Goal: Check status: Check status

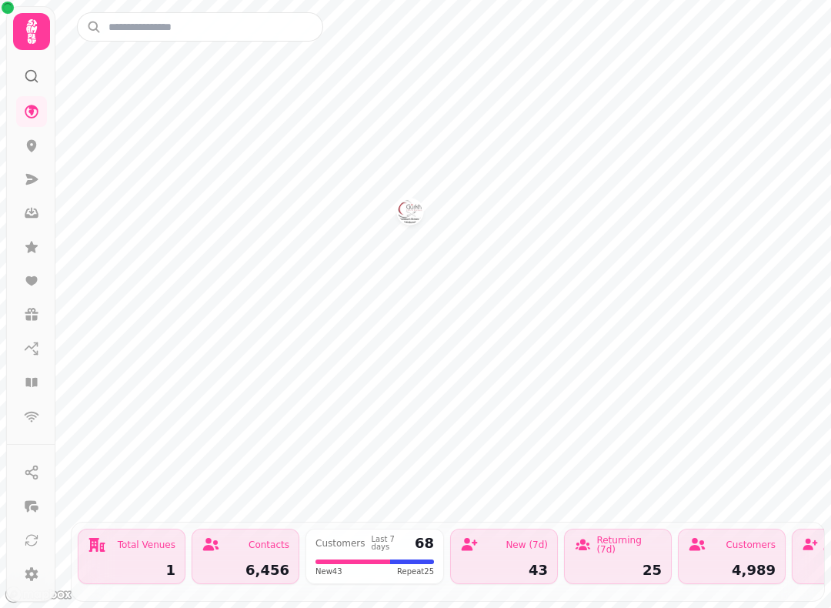
click at [40, 29] on icon at bounding box center [31, 31] width 31 height 31
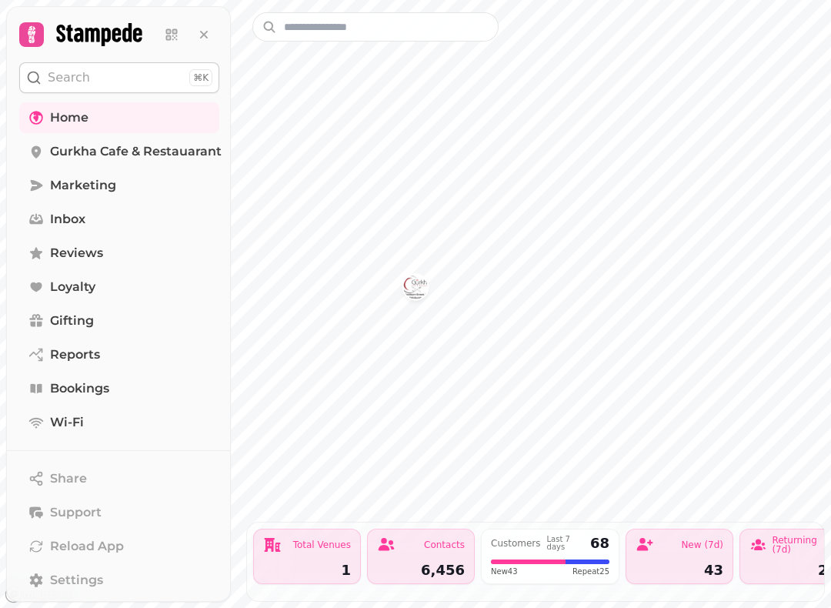
click at [108, 387] on span "Bookings" at bounding box center [79, 388] width 59 height 18
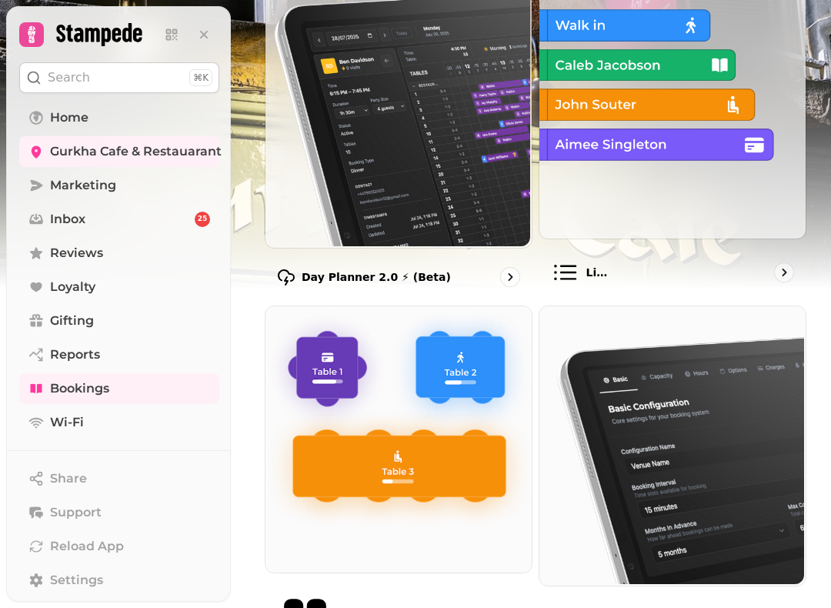
scroll to position [168, 0]
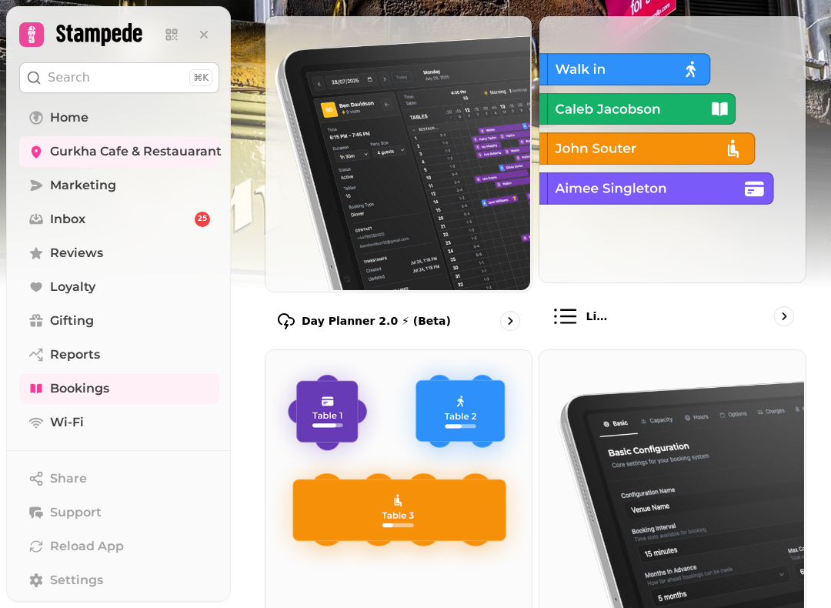
click at [780, 310] on icon "go to" at bounding box center [783, 315] width 15 height 15
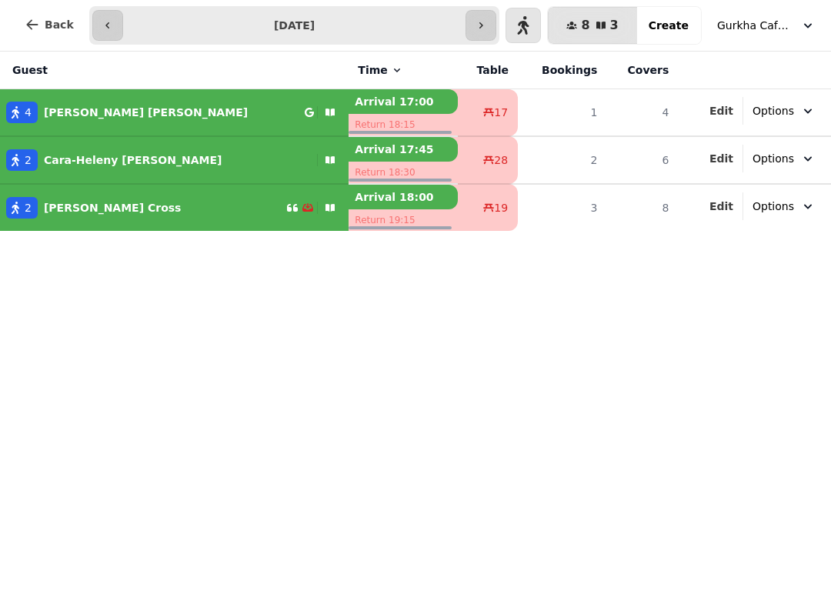
click at [202, 204] on div "2 [PERSON_NAME]" at bounding box center [143, 208] width 286 height 22
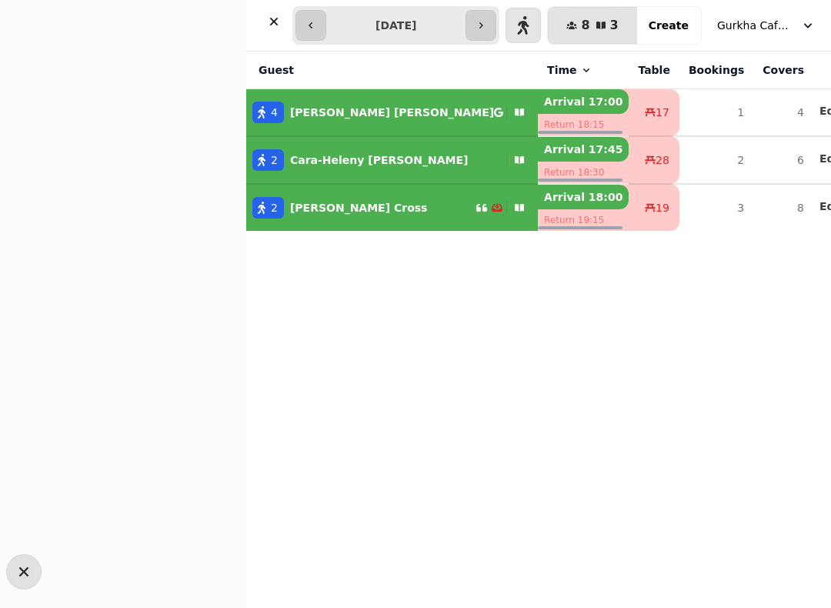
select select "**********"
select select "*"
select select "****"
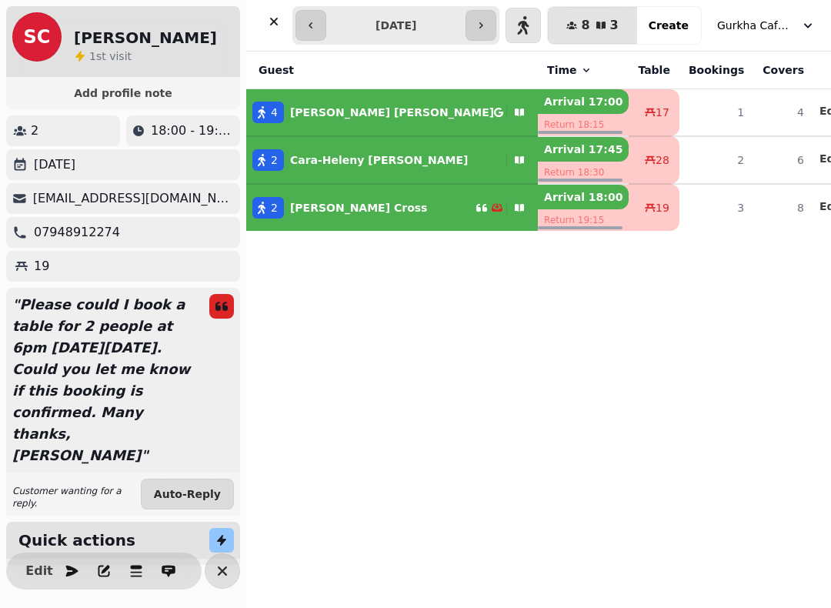
click at [74, 577] on icon "button" at bounding box center [71, 570] width 15 height 15
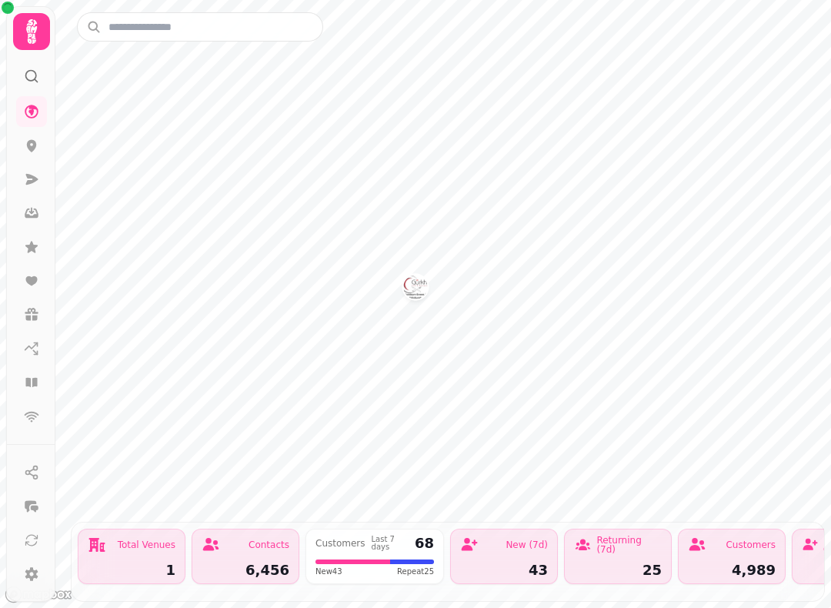
click at [40, 29] on icon at bounding box center [31, 31] width 31 height 31
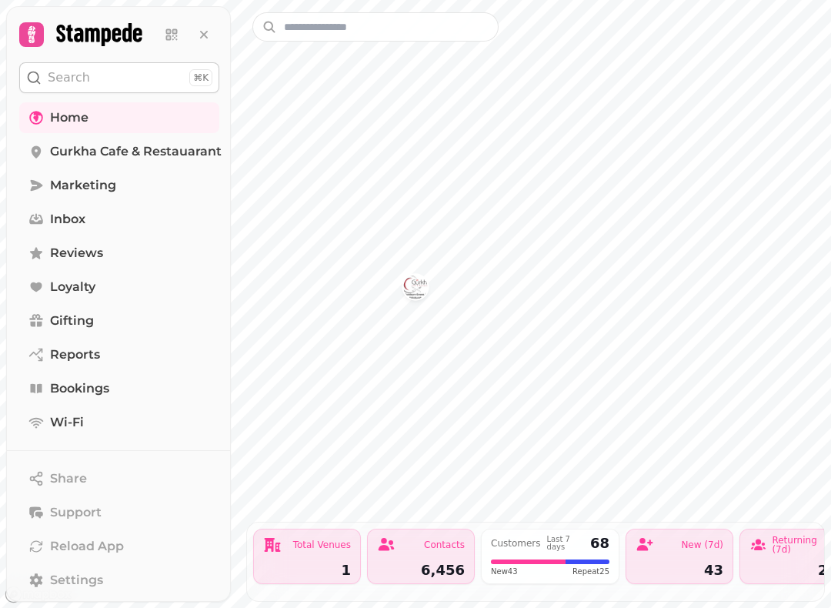
click at [95, 395] on span "Bookings" at bounding box center [79, 388] width 59 height 18
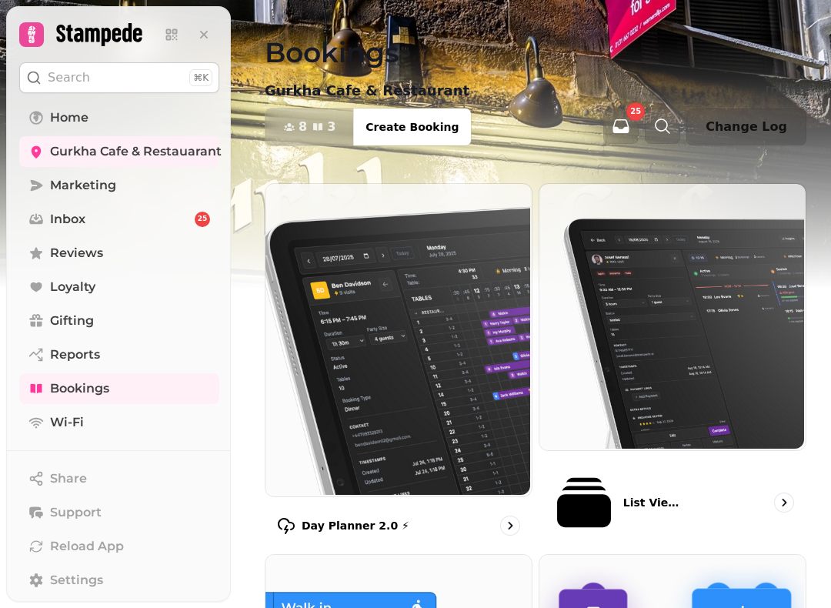
click at [632, 472] on div "List View 2.0 ⚡ (New)" at bounding box center [672, 502] width 268 height 91
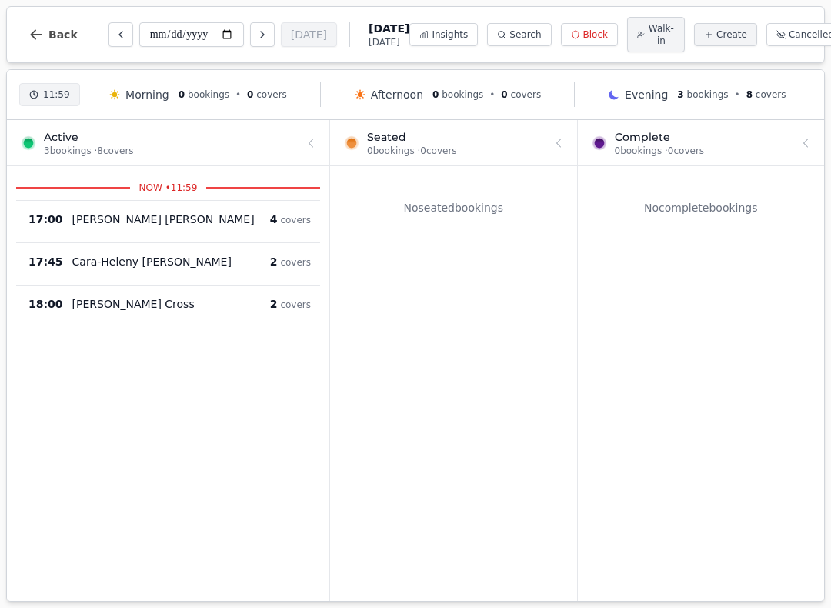
click at [40, 38] on icon "button" at bounding box center [35, 34] width 15 height 15
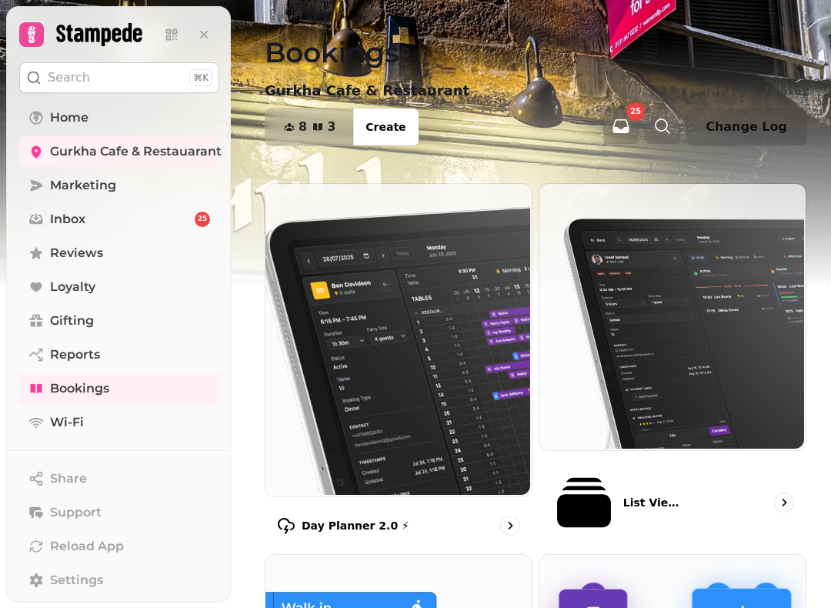
click at [95, 394] on span "Bookings" at bounding box center [79, 388] width 59 height 18
click at [299, 133] on span "8" at bounding box center [302, 127] width 8 height 12
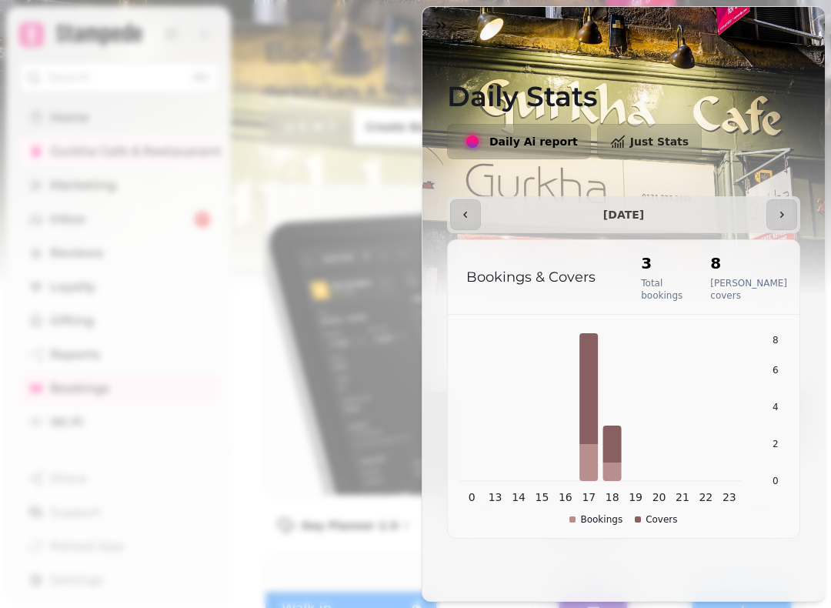
click at [437, 31] on icon "button" at bounding box center [440, 25] width 15 height 15
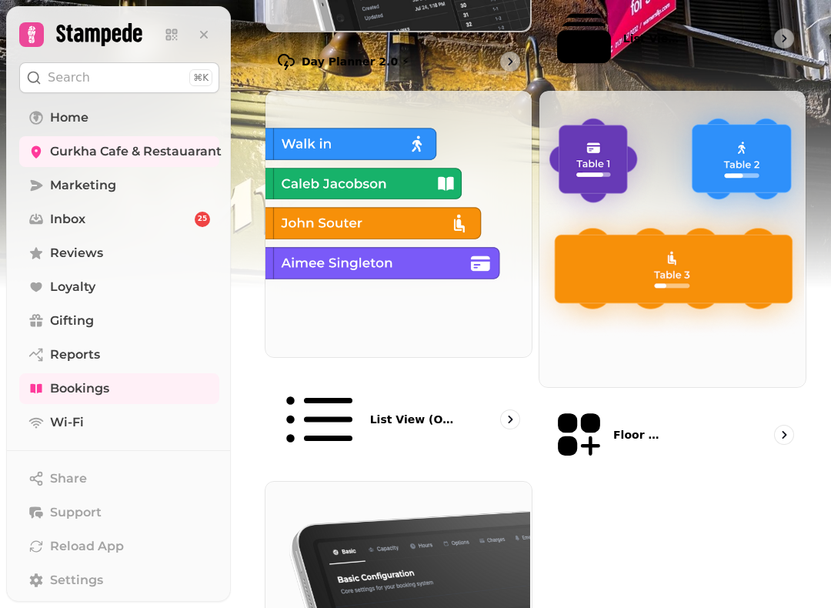
scroll to position [465, 0]
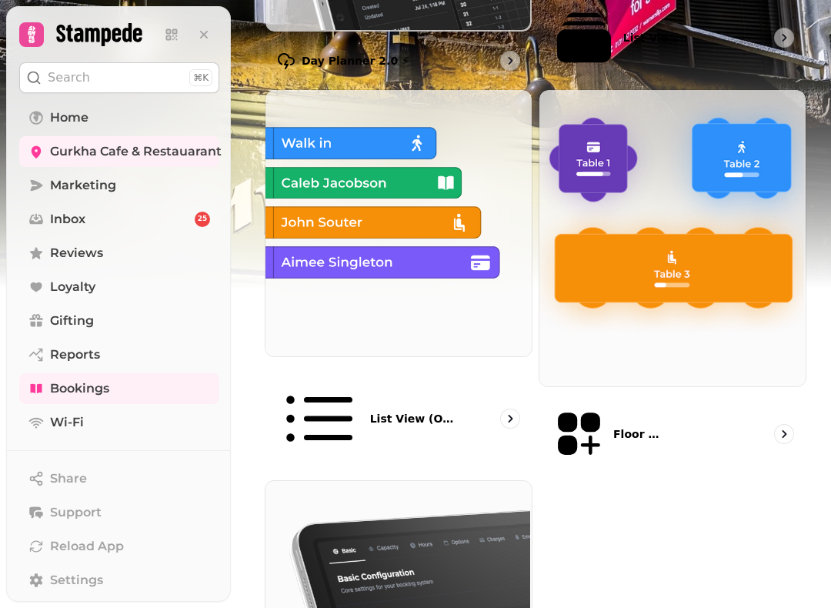
click at [496, 363] on div "List view (Old - going soon)" at bounding box center [399, 419] width 268 height 112
